Goal: Transaction & Acquisition: Book appointment/travel/reservation

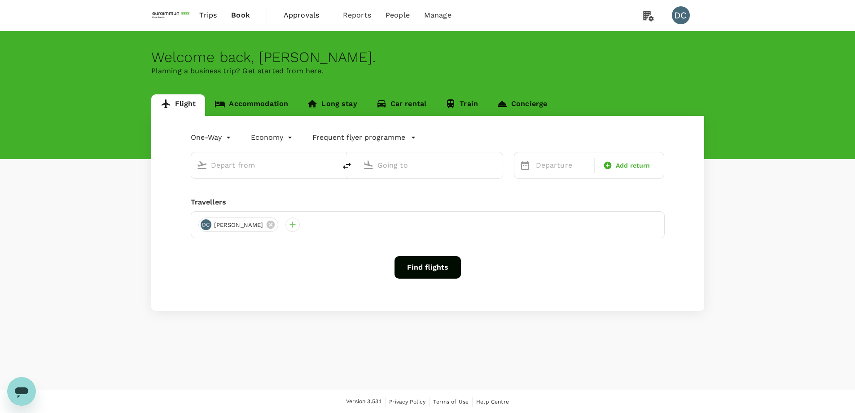
type input "roundtrip"
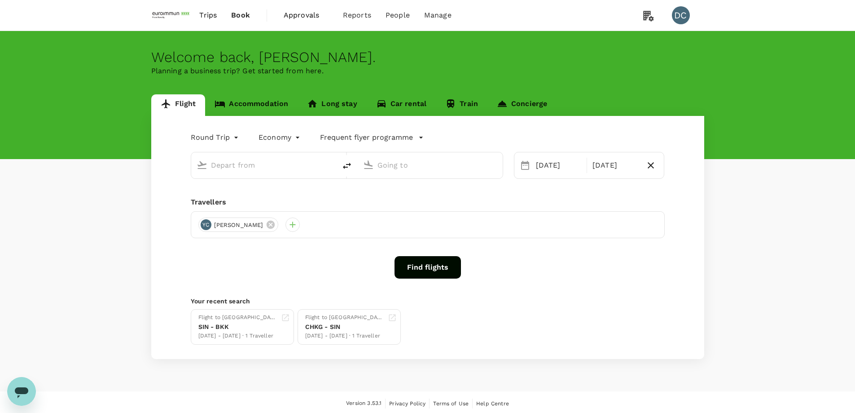
type input "Singapore Changi (SIN)"
type input "Suvarnabhumi Intl (BKK)"
type input "Singapore Changi (SIN)"
type input "Suvarnabhumi Intl (BKK)"
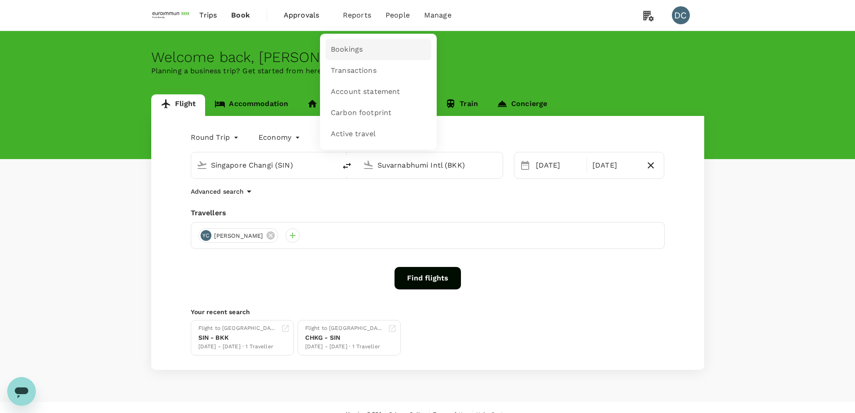
click at [349, 47] on span "Bookings" at bounding box center [347, 49] width 32 height 10
